Goal: Transaction & Acquisition: Purchase product/service

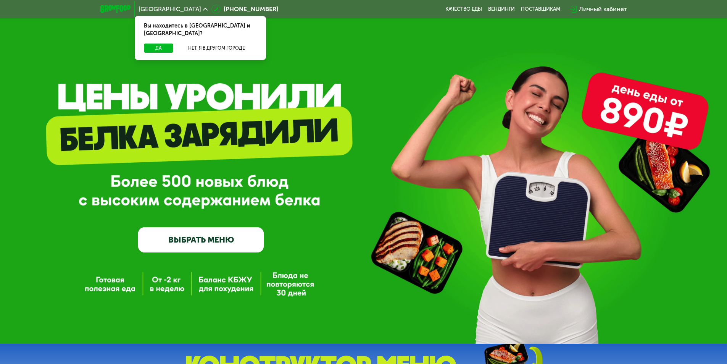
click at [217, 29] on div "Вы находитесь в [GEOGRAPHIC_DATA] и [GEOGRAPHIC_DATA]?" at bounding box center [200, 29] width 131 height 27
click at [220, 44] on button "Нет, я в другом городе" at bounding box center [216, 48] width 81 height 9
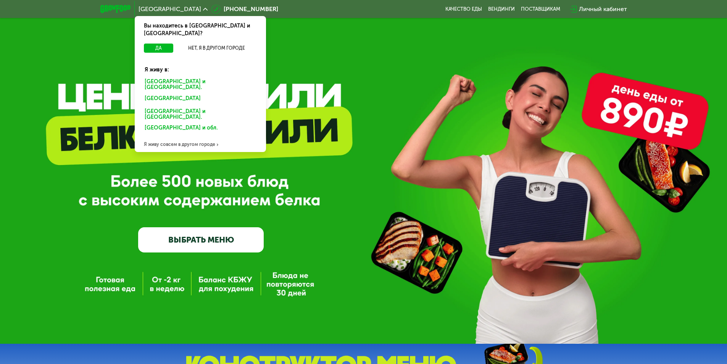
click at [368, 89] on div "GrowFood — доставка правильного питания ВЫБРАТЬ МЕНЮ" at bounding box center [363, 172] width 727 height 344
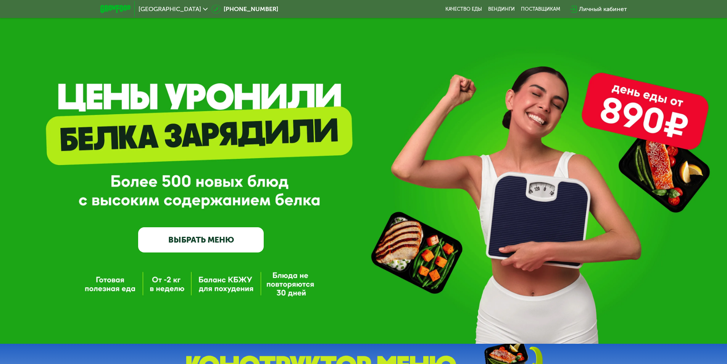
click at [203, 8] on icon at bounding box center [205, 9] width 5 height 5
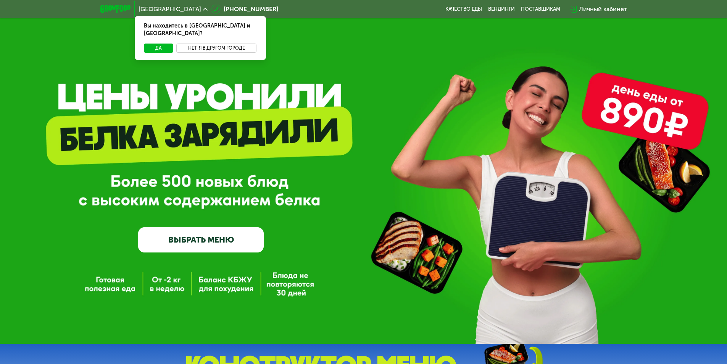
click at [199, 44] on button "Нет, я в другом городе" at bounding box center [216, 48] width 81 height 9
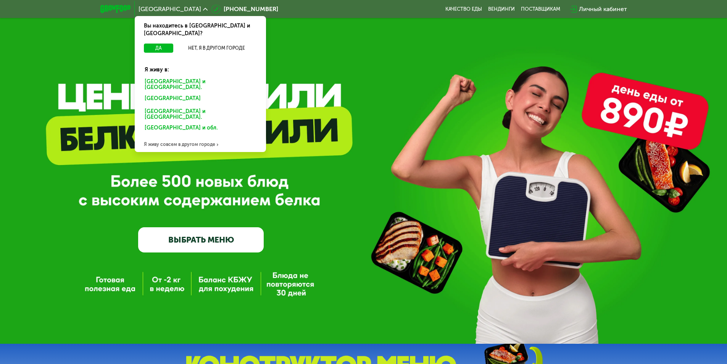
click at [172, 137] on div "Я живу совсем в другом городе" at bounding box center [200, 144] width 131 height 15
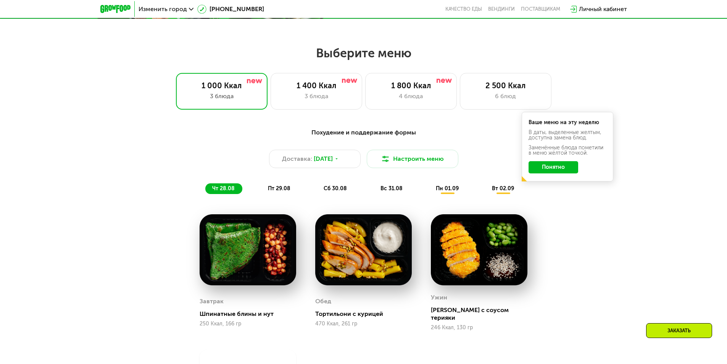
scroll to position [229, 0]
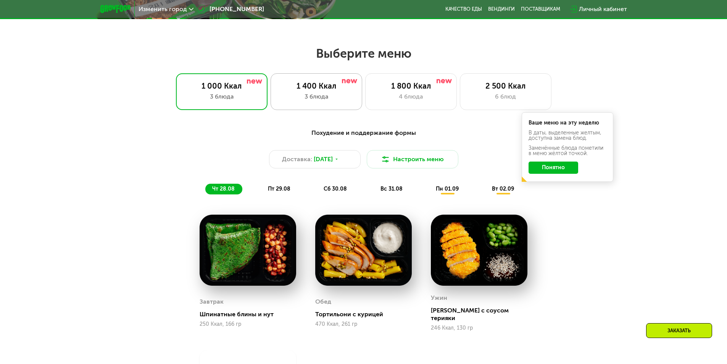
click at [329, 88] on div "1 400 Ккал" at bounding box center [317, 85] width 76 height 9
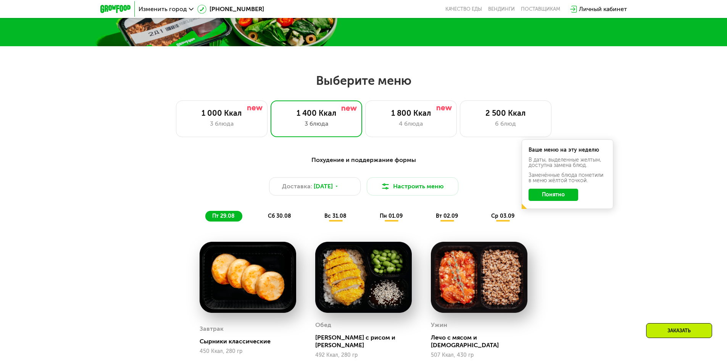
scroll to position [274, 0]
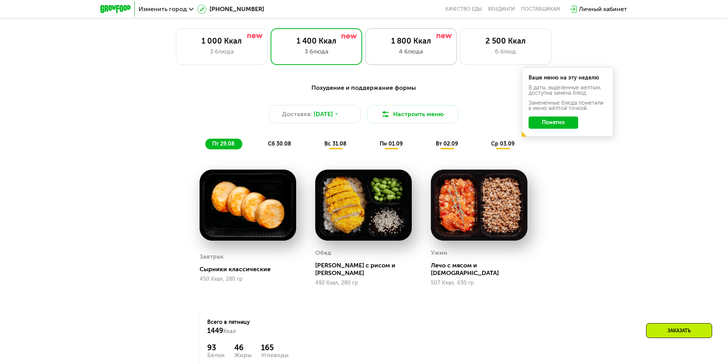
click at [460, 46] on div "1 800 Ккал 4 блюда" at bounding box center [506, 46] width 92 height 37
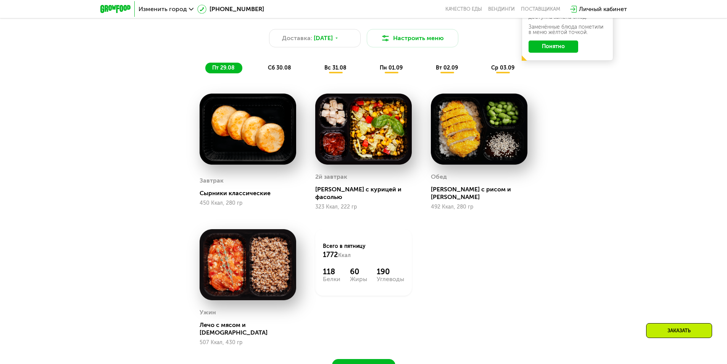
scroll to position [350, 0]
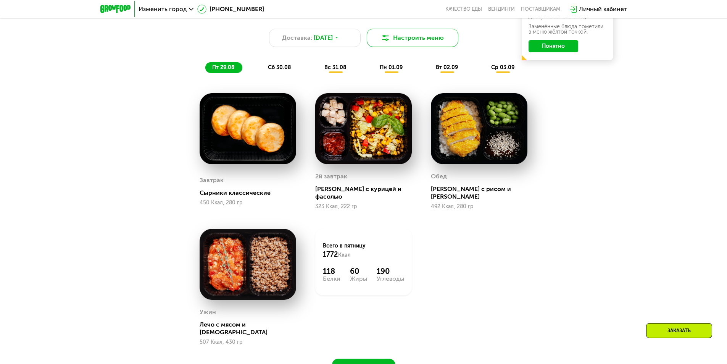
click at [395, 41] on button "Настроить меню" at bounding box center [413, 38] width 92 height 18
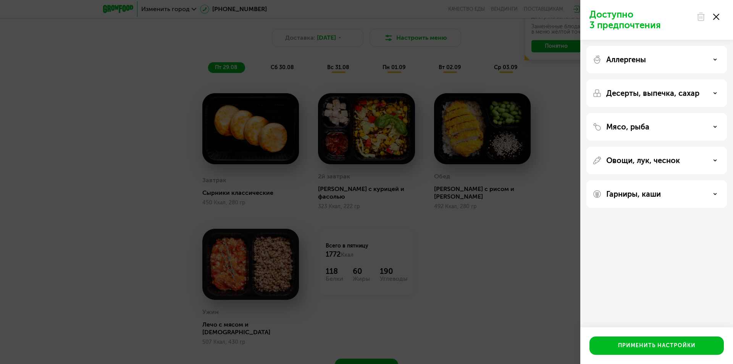
click at [667, 79] on div "Аллергены" at bounding box center [656, 92] width 140 height 27
click at [662, 58] on div "Аллергены" at bounding box center [657, 59] width 128 height 9
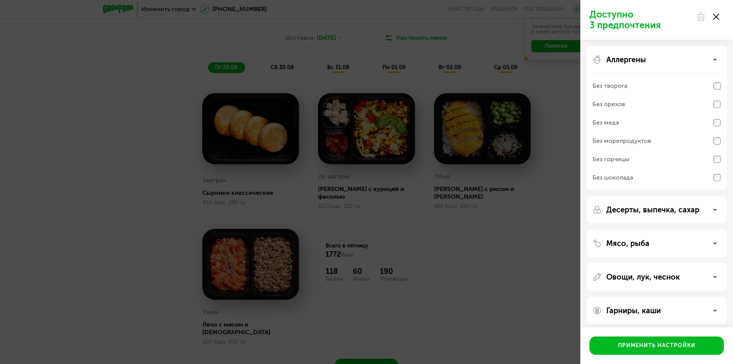
click at [630, 140] on div "Без морепродуктов" at bounding box center [622, 140] width 58 height 9
click at [627, 168] on div "Без горчицы" at bounding box center [657, 177] width 128 height 18
click at [621, 176] on div "Без шоколада" at bounding box center [613, 177] width 40 height 9
click at [627, 132] on div "Без меда" at bounding box center [657, 141] width 128 height 18
click at [628, 113] on div "Без орехов" at bounding box center [657, 122] width 128 height 18
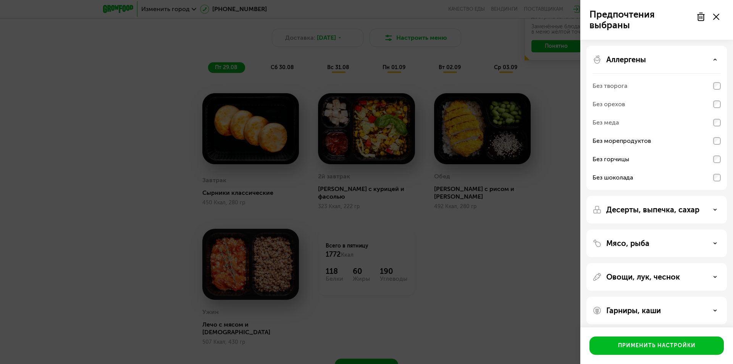
click at [628, 95] on div "Без творога" at bounding box center [657, 104] width 128 height 18
click at [722, 196] on div "Аллергены Без творога Без орехов Без меда Без морепродуктов Без горчицы Без шок…" at bounding box center [656, 209] width 140 height 27
click at [715, 132] on div "Без меда" at bounding box center [657, 141] width 128 height 18
click at [638, 344] on div "Применить настройки" at bounding box center [657, 346] width 78 height 8
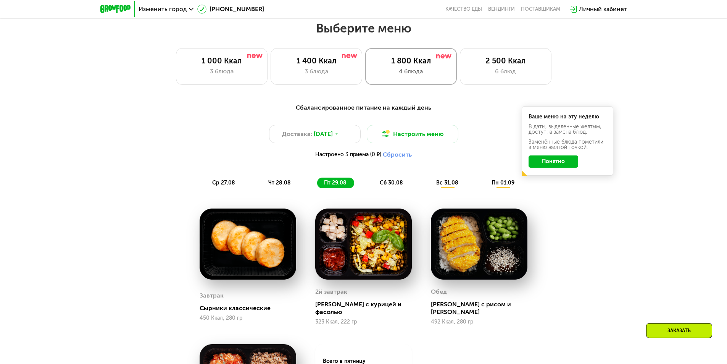
scroll to position [236, 0]
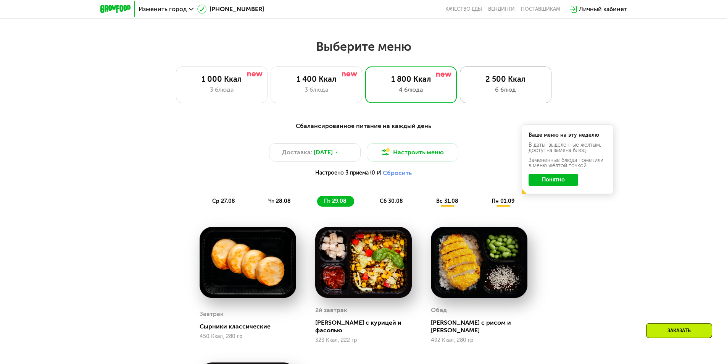
click at [484, 79] on div "2 500 Ккал" at bounding box center [506, 78] width 76 height 9
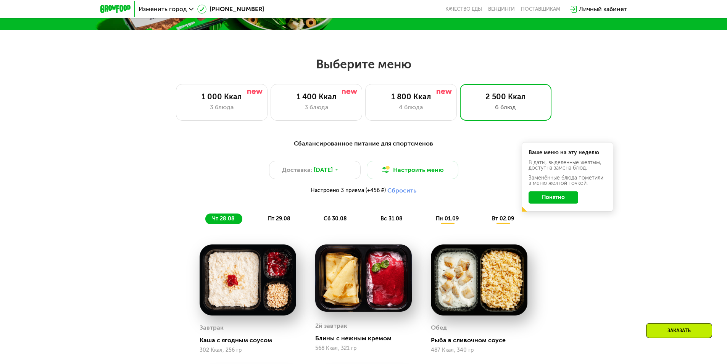
scroll to position [198, 0]
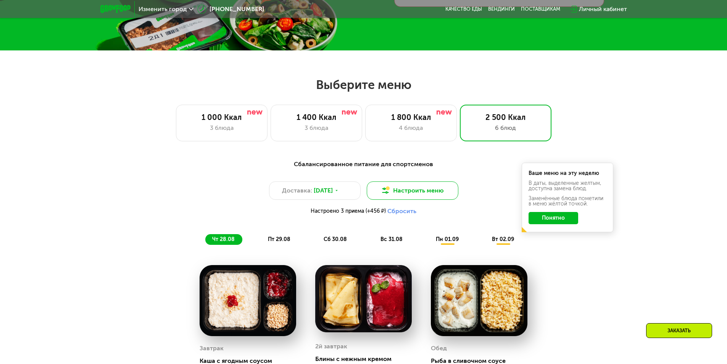
click at [389, 187] on button "Настроить меню" at bounding box center [413, 190] width 92 height 18
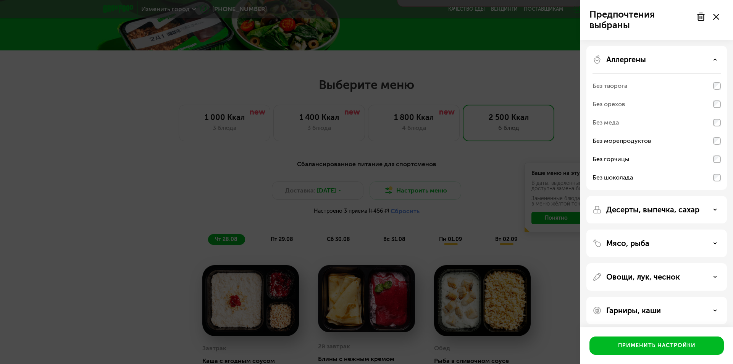
click at [718, 18] on use at bounding box center [716, 17] width 6 height 6
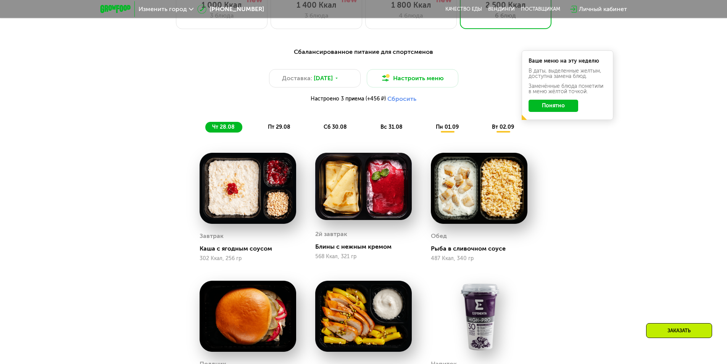
scroll to position [312, 0]
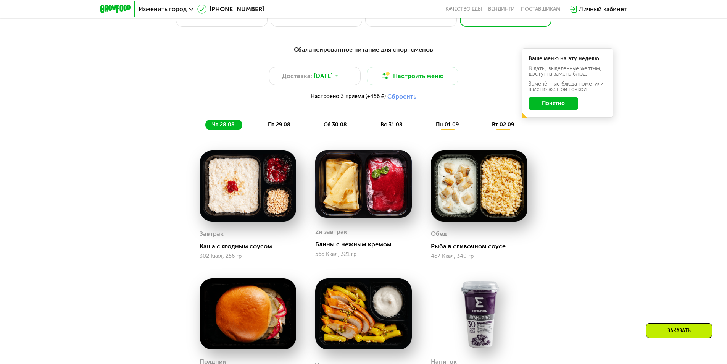
click at [551, 103] on button "Понятно" at bounding box center [554, 103] width 50 height 12
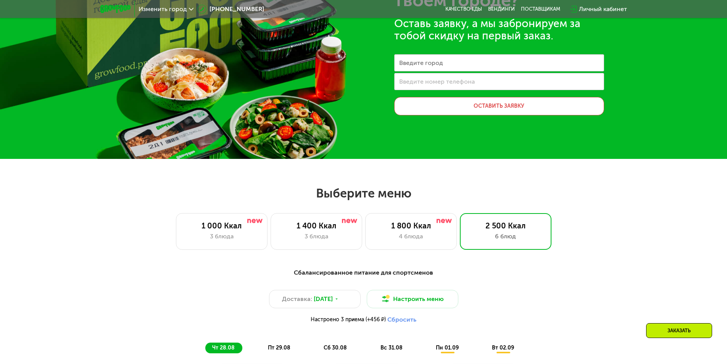
scroll to position [229, 0]
